Goal: Navigation & Orientation: Find specific page/section

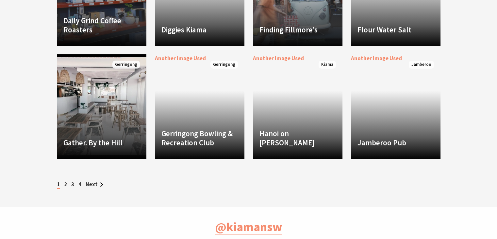
scroll to position [929, 0]
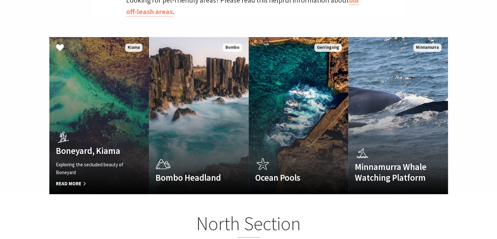
scroll to position [415, 0]
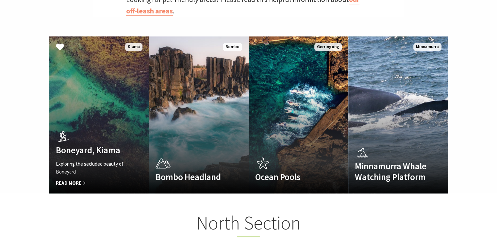
click at [72, 179] on span "Read More" at bounding box center [92, 183] width 72 height 8
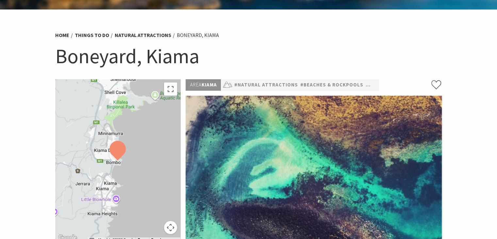
scroll to position [27, 0]
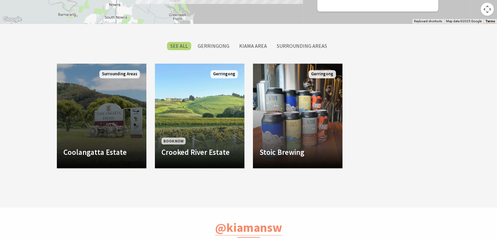
scroll to position [506, 0]
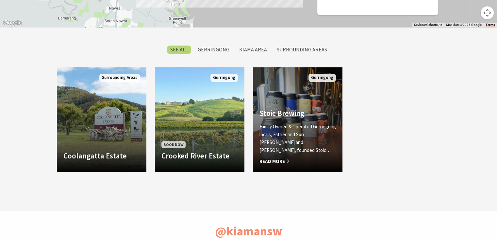
click at [306, 111] on link "Another Image Used Stoic Brewing Family Owned & Operated Gerringong locals, Fat…" at bounding box center [298, 119] width 90 height 105
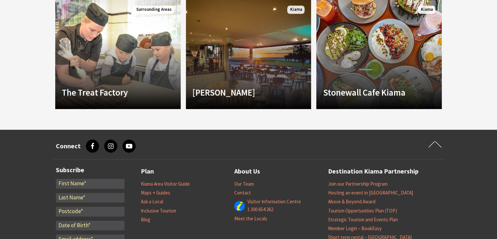
scroll to position [752, 0]
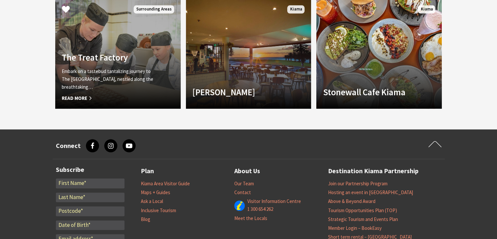
click at [112, 73] on p "Embark on a tastebud tantalizing journey to The [GEOGRAPHIC_DATA], nestled alon…" at bounding box center [108, 79] width 93 height 24
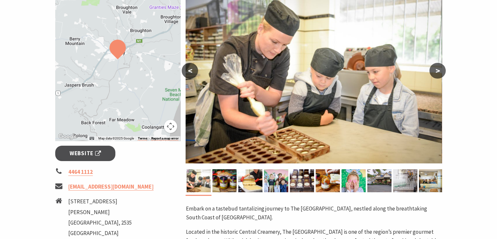
scroll to position [112, 0]
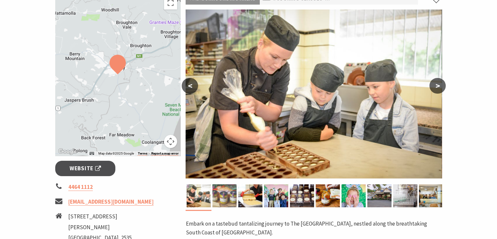
click at [224, 194] on img at bounding box center [224, 195] width 24 height 23
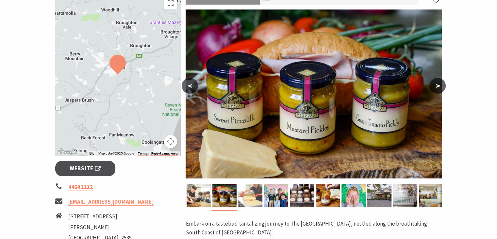
click at [250, 198] on img at bounding box center [250, 195] width 24 height 23
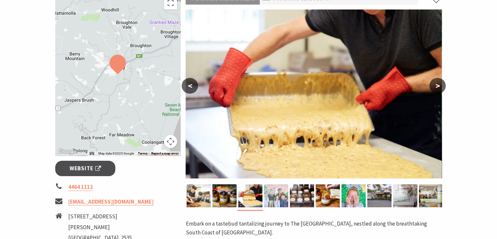
click at [277, 195] on img at bounding box center [276, 195] width 24 height 23
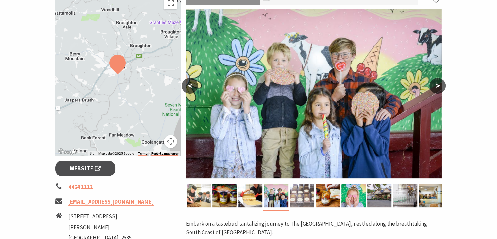
click at [306, 190] on img at bounding box center [302, 195] width 24 height 23
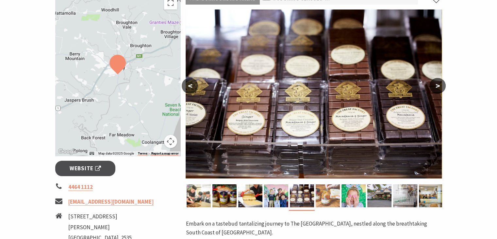
click at [326, 190] on img at bounding box center [328, 195] width 24 height 23
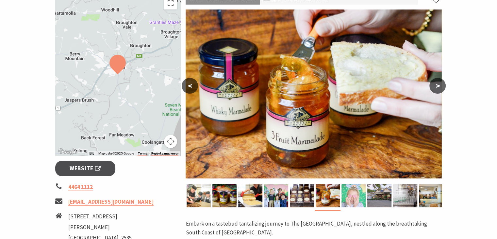
click at [355, 190] on img at bounding box center [353, 195] width 24 height 23
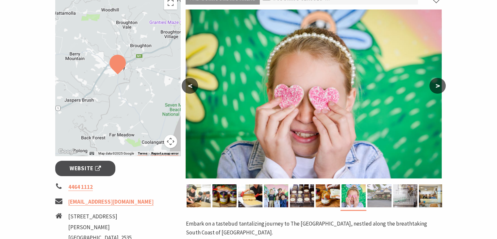
click at [381, 193] on img at bounding box center [379, 195] width 24 height 23
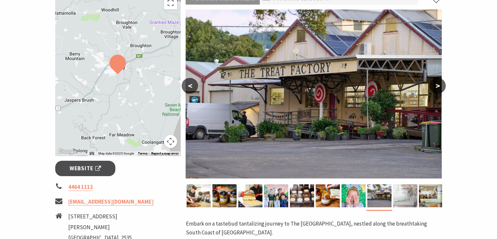
click at [400, 198] on img at bounding box center [405, 195] width 24 height 23
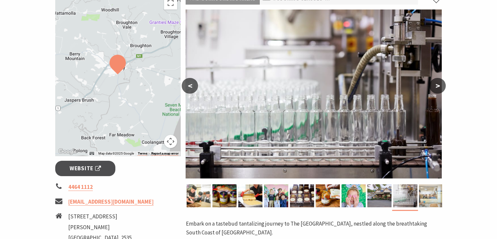
click at [423, 198] on img at bounding box center [431, 195] width 24 height 23
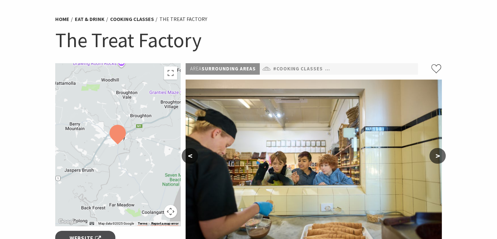
scroll to position [41, 0]
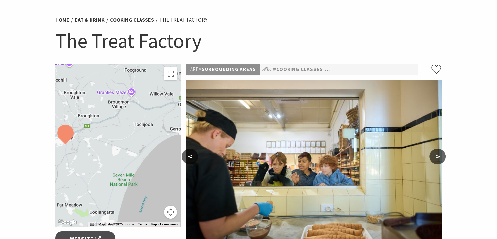
drag, startPoint x: 153, startPoint y: 140, endPoint x: 97, endPoint y: 139, distance: 56.5
click at [97, 139] on div at bounding box center [117, 145] width 125 height 162
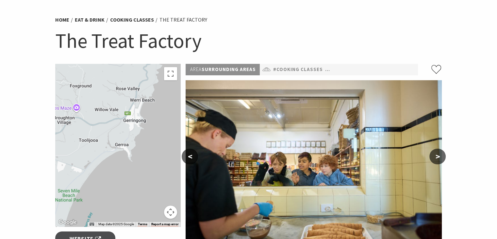
drag, startPoint x: 139, startPoint y: 147, endPoint x: 84, endPoint y: 164, distance: 57.7
click at [84, 164] on div at bounding box center [117, 145] width 125 height 162
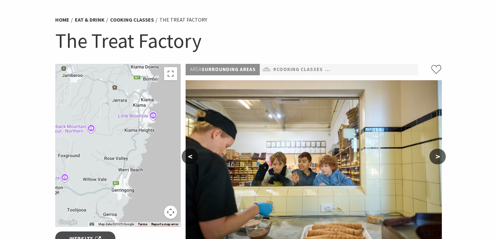
drag, startPoint x: 99, startPoint y: 135, endPoint x: 94, endPoint y: 182, distance: 47.0
click at [89, 198] on div at bounding box center [117, 145] width 125 height 162
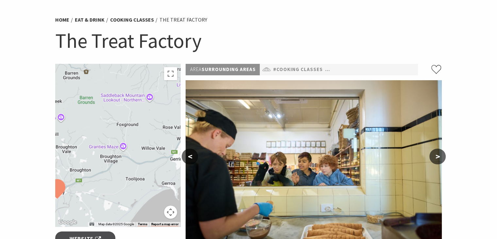
drag, startPoint x: 123, startPoint y: 122, endPoint x: 159, endPoint y: 111, distance: 38.0
click at [159, 111] on div at bounding box center [117, 145] width 125 height 162
